Goal: Navigation & Orientation: Find specific page/section

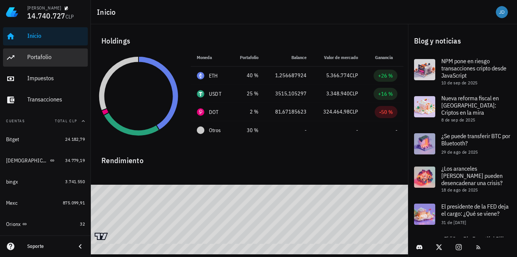
click at [50, 57] on div "Portafolio" at bounding box center [55, 56] width 57 height 7
